Goal: Find specific page/section

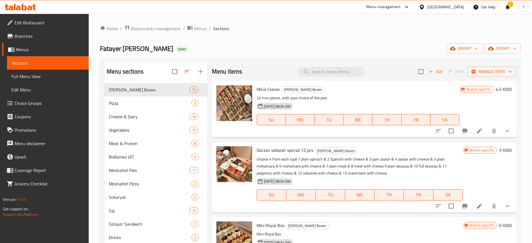
scroll to position [532, 0]
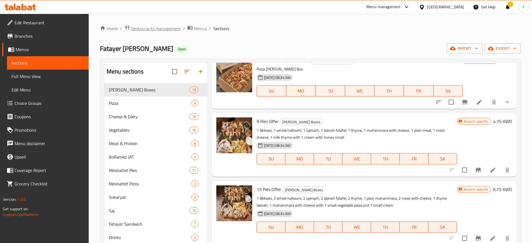
click at [150, 25] on span "Restaurants management" at bounding box center [156, 28] width 50 height 7
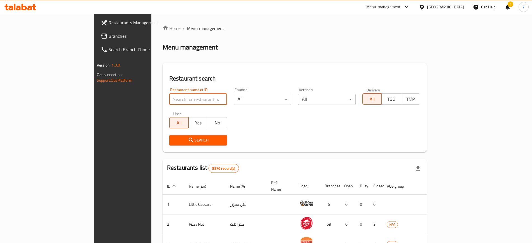
click at [169, 95] on input "search" at bounding box center [198, 99] width 58 height 11
click at [169, 99] on input "search" at bounding box center [198, 99] width 58 height 11
click at [169, 100] on input "search" at bounding box center [198, 99] width 58 height 11
type input "س"
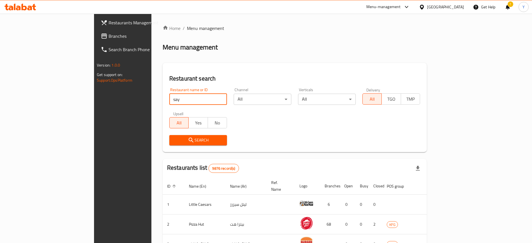
type input "say"
click button "Search" at bounding box center [198, 140] width 58 height 10
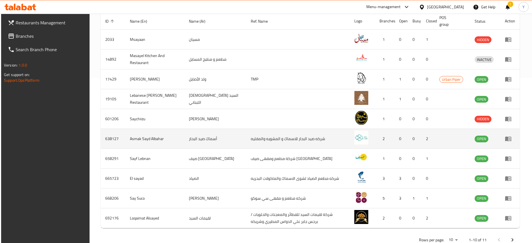
scroll to position [181, 0]
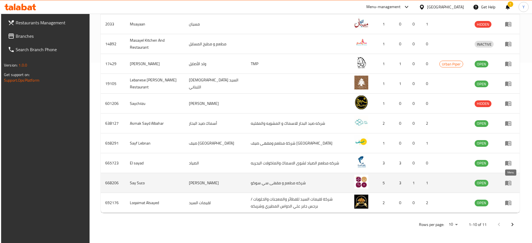
click at [508, 182] on icon "enhanced table" at bounding box center [508, 183] width 6 height 5
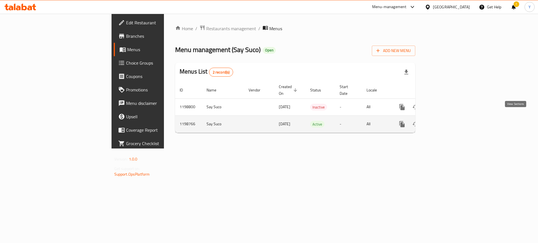
click at [445, 122] on icon "enhanced table" at bounding box center [442, 124] width 5 height 5
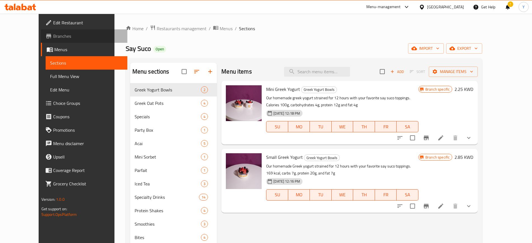
click at [53, 39] on span "Branches" at bounding box center [88, 36] width 70 height 7
